Goal: Task Accomplishment & Management: Use online tool/utility

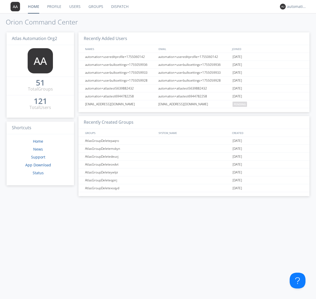
click at [119, 7] on link "Dispatch" at bounding box center [119, 6] width 25 height 13
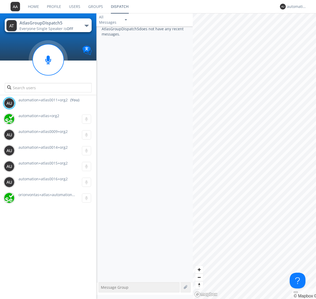
click at [86, 26] on div "button" at bounding box center [87, 26] width 4 height 2
click at [0, 0] on span "AtlasGroupDispatch6" at bounding box center [0, 0] width 0 height 0
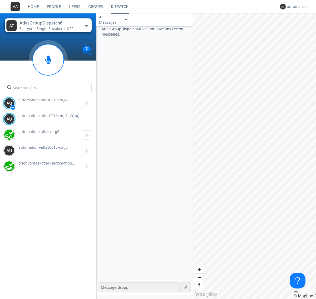
click at [86, 26] on div "button" at bounding box center [87, 26] width 4 height 2
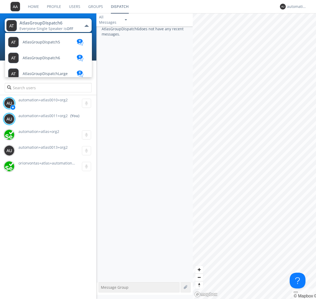
click at [41, 42] on span "AtlasGroupDispatch5" at bounding box center [41, 42] width 37 height 4
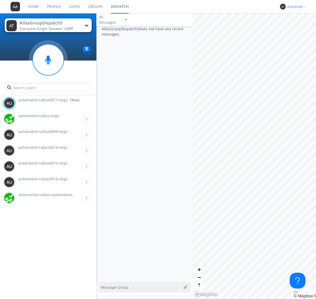
click at [295, 7] on div "automation+atlas0011+org2" at bounding box center [297, 6] width 20 height 5
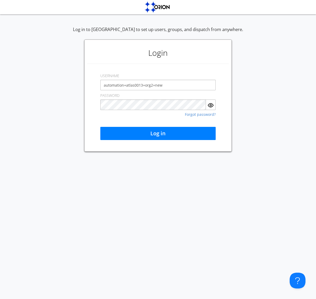
type input "automation+atlas0013+org2+new"
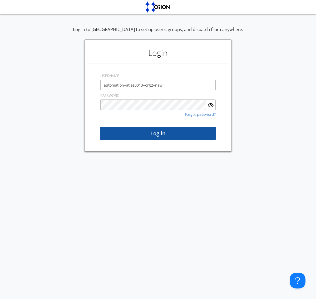
click at [158, 133] on button "Log in" at bounding box center [157, 133] width 115 height 13
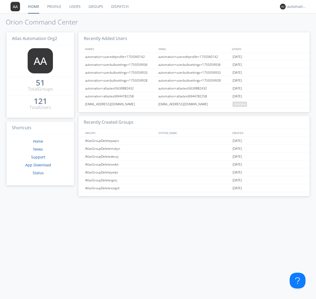
click at [119, 7] on link "Dispatch" at bounding box center [119, 6] width 25 height 13
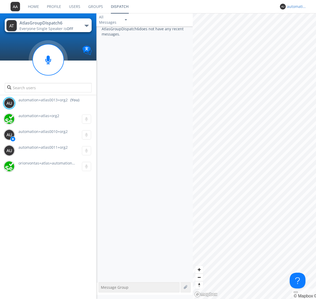
click at [295, 7] on div "automation+atlas0013+org2" at bounding box center [297, 6] width 20 height 5
